Goal: Information Seeking & Learning: Find specific fact

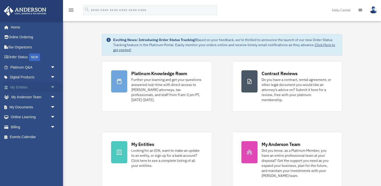
click at [51, 88] on span "arrow_drop_down" at bounding box center [55, 87] width 10 height 10
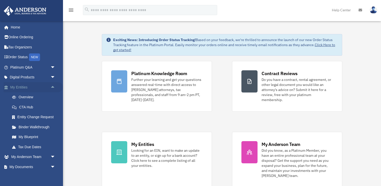
click at [51, 88] on span "arrow_drop_up" at bounding box center [55, 87] width 10 height 10
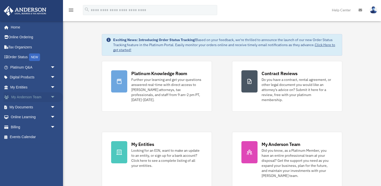
click at [52, 100] on span "arrow_drop_down" at bounding box center [55, 97] width 10 height 10
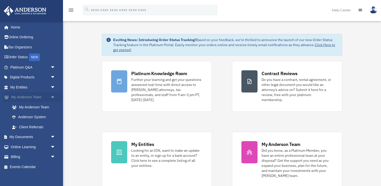
click at [52, 100] on span "arrow_drop_up" at bounding box center [55, 97] width 10 height 10
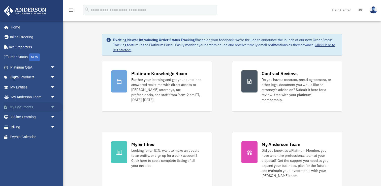
click at [52, 107] on span "arrow_drop_down" at bounding box center [55, 107] width 10 height 10
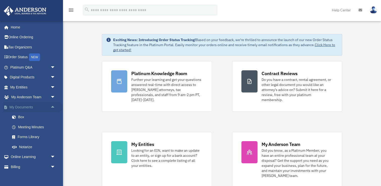
click at [52, 107] on span "arrow_drop_up" at bounding box center [55, 107] width 10 height 10
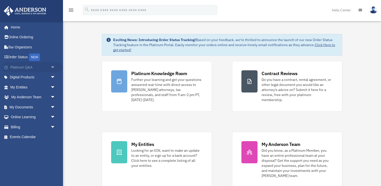
click at [53, 69] on span "arrow_drop_down" at bounding box center [55, 67] width 10 height 10
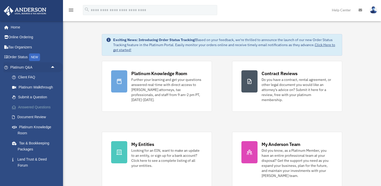
click at [46, 108] on link "Answered Questions" at bounding box center [35, 107] width 56 height 10
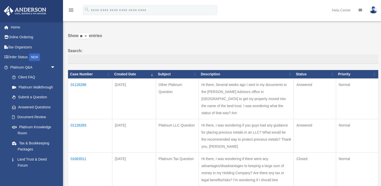
scroll to position [15, 0]
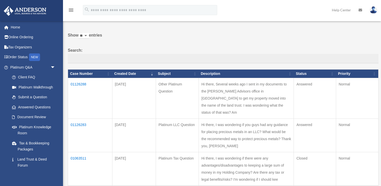
click at [80, 119] on td "01126283" at bounding box center [90, 136] width 44 height 34
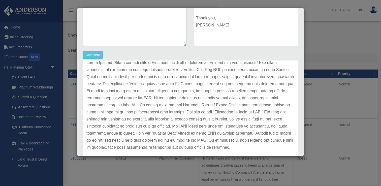
scroll to position [28, 0]
click at [187, 123] on p at bounding box center [190, 105] width 208 height 92
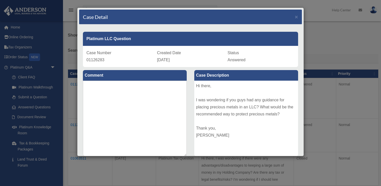
scroll to position [130, 0]
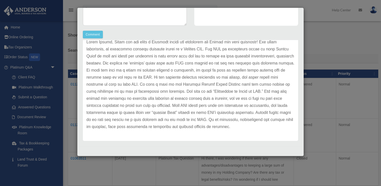
click at [188, 122] on p at bounding box center [190, 85] width 208 height 92
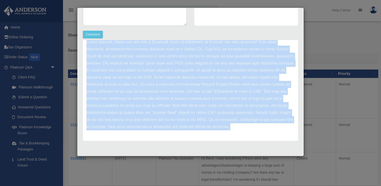
click at [188, 122] on p at bounding box center [190, 85] width 208 height 92
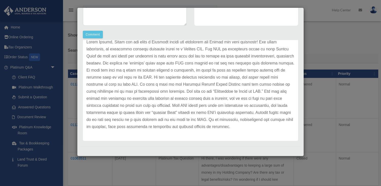
click at [182, 129] on p at bounding box center [190, 85] width 208 height 92
click at [188, 48] on p at bounding box center [190, 85] width 208 height 92
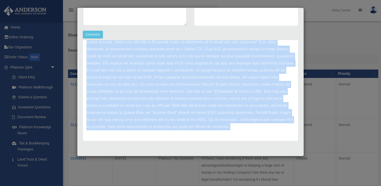
click at [188, 48] on p at bounding box center [190, 85] width 208 height 92
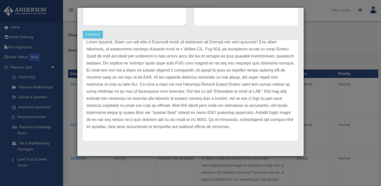
click at [189, 94] on p at bounding box center [190, 85] width 208 height 92
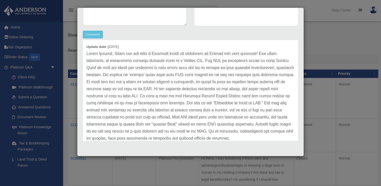
scroll to position [22, 0]
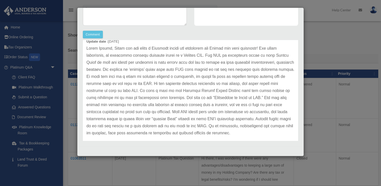
click at [145, 64] on p at bounding box center [190, 91] width 208 height 92
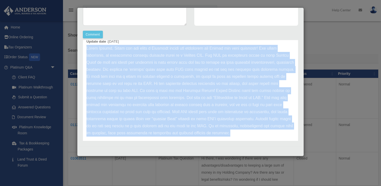
click at [145, 64] on p at bounding box center [190, 91] width 208 height 92
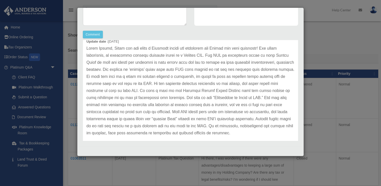
click at [174, 105] on p at bounding box center [190, 91] width 208 height 92
click at [161, 108] on p at bounding box center [190, 91] width 208 height 92
click at [184, 86] on p at bounding box center [190, 91] width 208 height 92
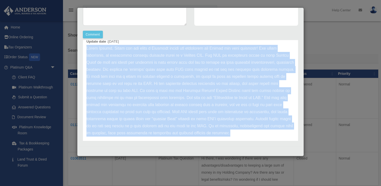
click at [184, 86] on p at bounding box center [190, 91] width 208 height 92
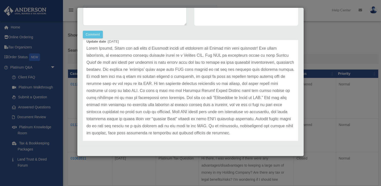
click at [184, 86] on p at bounding box center [190, 91] width 208 height 92
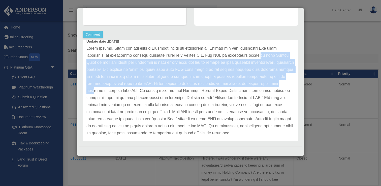
drag, startPoint x: 247, startPoint y: 55, endPoint x: 242, endPoint y: 84, distance: 29.0
click at [242, 84] on p at bounding box center [190, 91] width 208 height 92
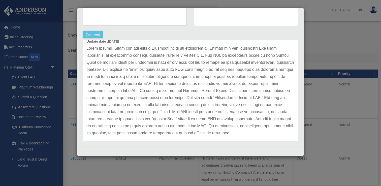
click at [224, 98] on p at bounding box center [190, 91] width 208 height 92
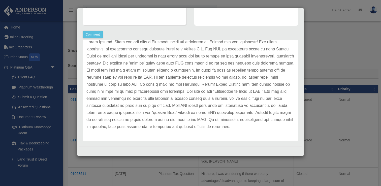
scroll to position [28, 0]
click at [136, 63] on p at bounding box center [190, 85] width 208 height 92
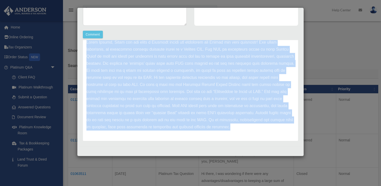
click at [136, 63] on p at bounding box center [190, 85] width 208 height 92
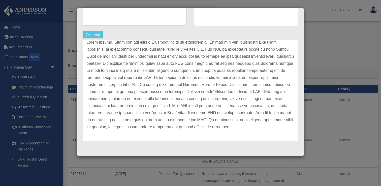
click at [151, 79] on p at bounding box center [190, 85] width 208 height 92
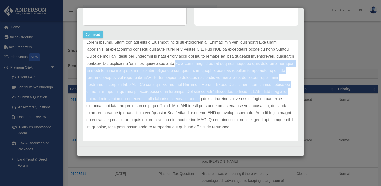
drag, startPoint x: 155, startPoint y: 63, endPoint x: 152, endPoint y: 103, distance: 40.6
click at [152, 103] on p at bounding box center [190, 85] width 208 height 92
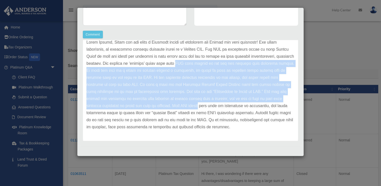
click at [147, 99] on p at bounding box center [190, 85] width 208 height 92
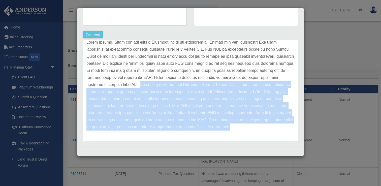
drag, startPoint x: 86, startPoint y: 84, endPoint x: 111, endPoint y: 134, distance: 55.8
click at [111, 134] on div "Update date : [DATE]" at bounding box center [190, 84] width 215 height 113
click at [141, 115] on p at bounding box center [190, 85] width 208 height 92
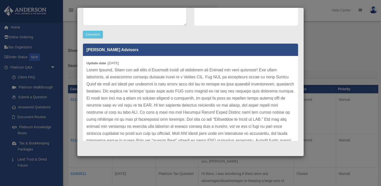
scroll to position [0, 0]
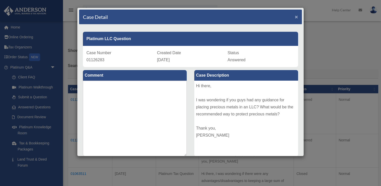
click at [297, 16] on span "×" at bounding box center [296, 17] width 3 height 6
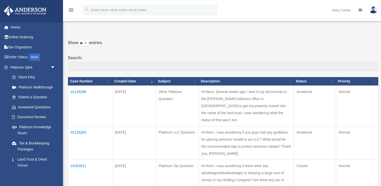
scroll to position [9, 0]
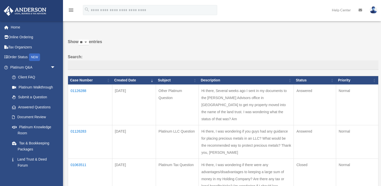
click at [82, 125] on td "01126283" at bounding box center [90, 142] width 44 height 34
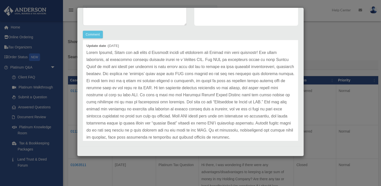
scroll to position [22, 0]
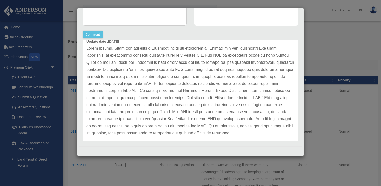
click at [340, 137] on div "Case Detail × Platinum LLC Question Case Number 01126283 Created Date [DATE] St…" at bounding box center [190, 93] width 381 height 186
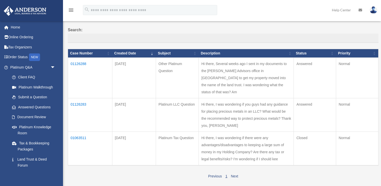
scroll to position [51, 0]
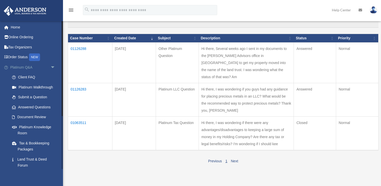
click at [54, 65] on span "arrow_drop_down" at bounding box center [55, 67] width 10 height 10
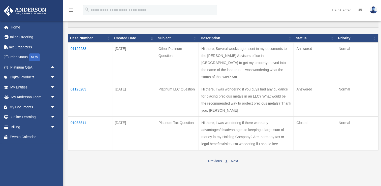
scroll to position [0, 0]
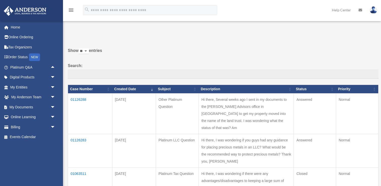
click at [371, 10] on img at bounding box center [374, 9] width 8 height 7
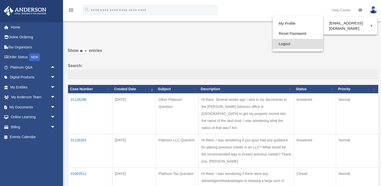
click at [294, 47] on link "Logout" at bounding box center [298, 44] width 50 height 10
